Goal: Information Seeking & Learning: Learn about a topic

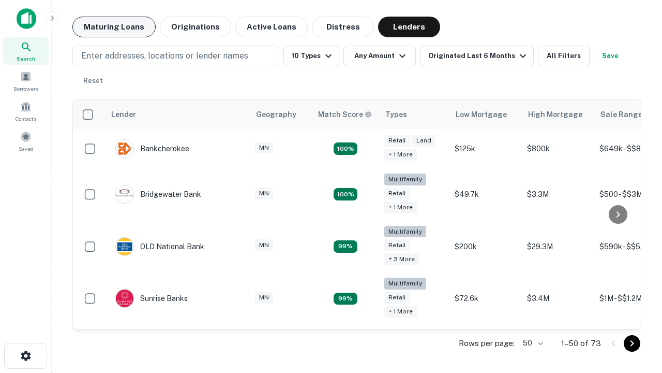
click at [114, 27] on button "Maturing Loans" at bounding box center [113, 27] width 83 height 21
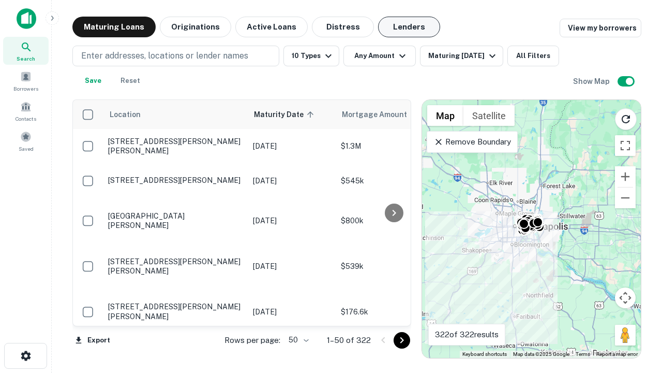
click at [409, 27] on button "Lenders" at bounding box center [409, 27] width 62 height 21
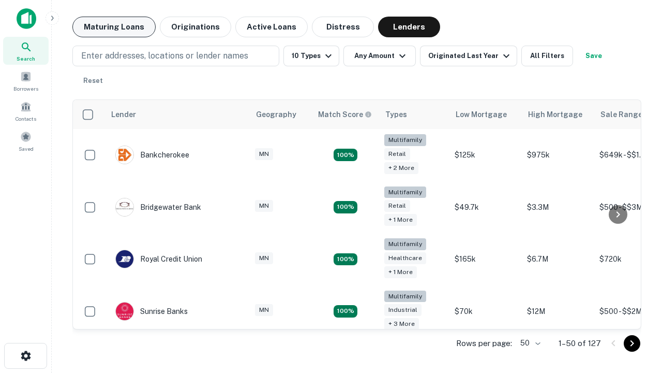
click at [114, 27] on button "Maturing Loans" at bounding box center [113, 27] width 83 height 21
